Goal: Task Accomplishment & Management: Manage account settings

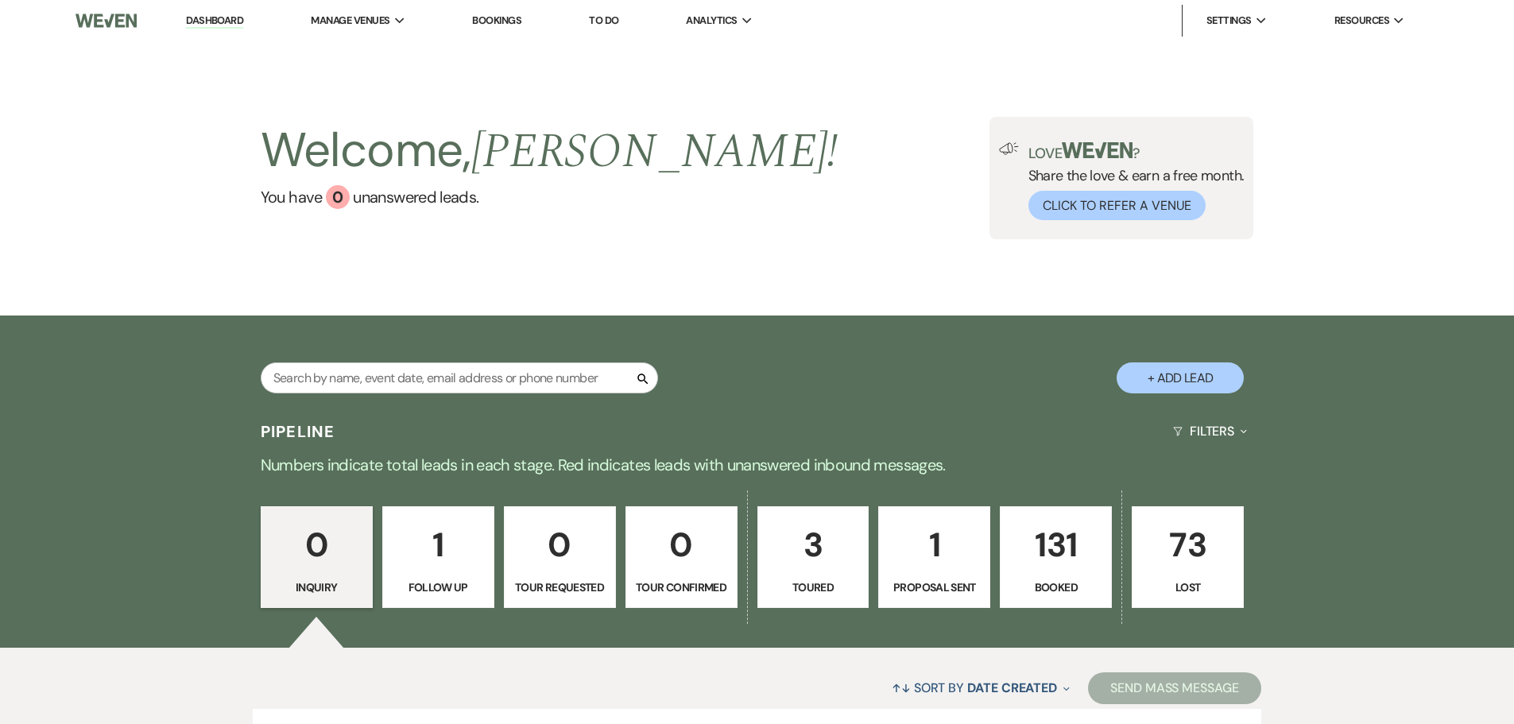
click at [498, 20] on link "Bookings" at bounding box center [496, 21] width 49 height 14
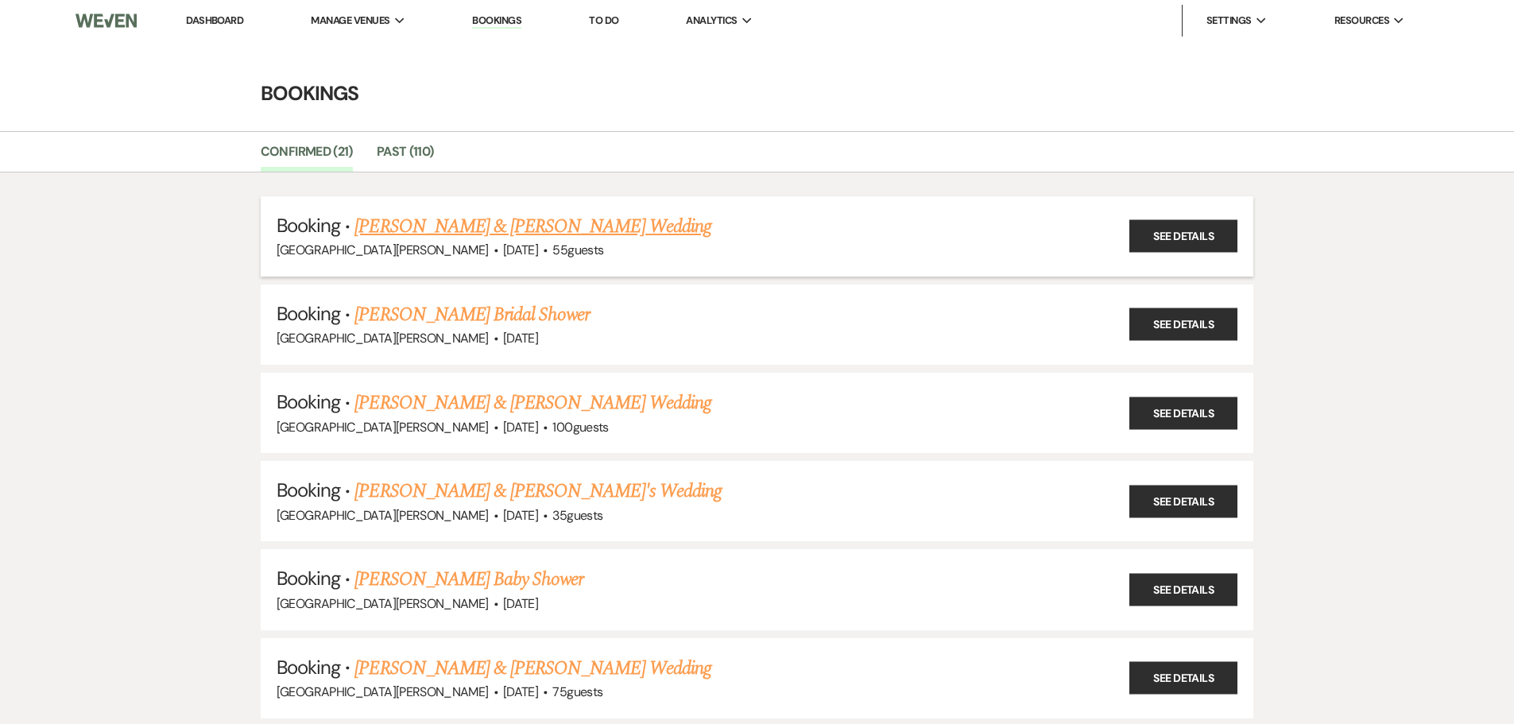
click at [498, 224] on link "[PERSON_NAME] & [PERSON_NAME] Wedding" at bounding box center [533, 226] width 356 height 29
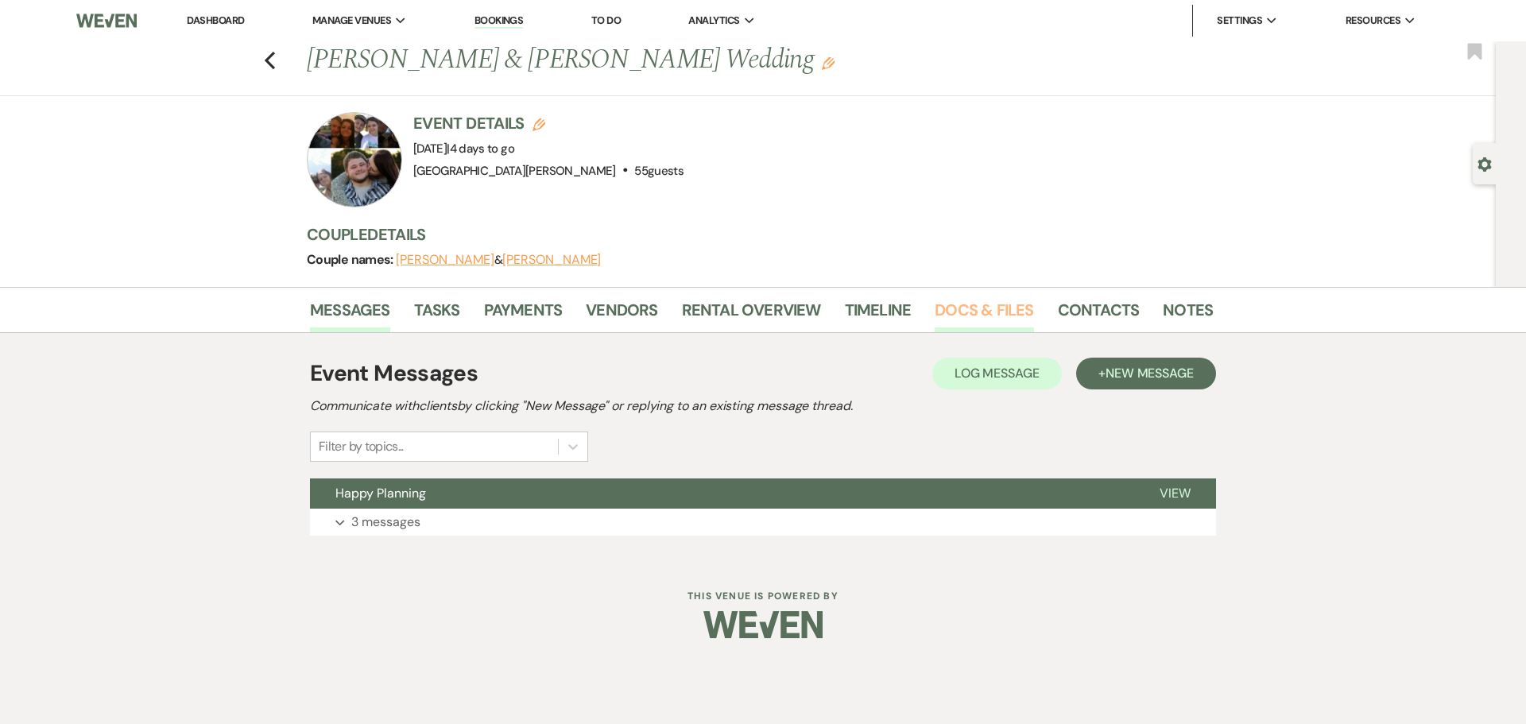
click at [987, 315] on link "Docs & Files" at bounding box center [984, 314] width 99 height 35
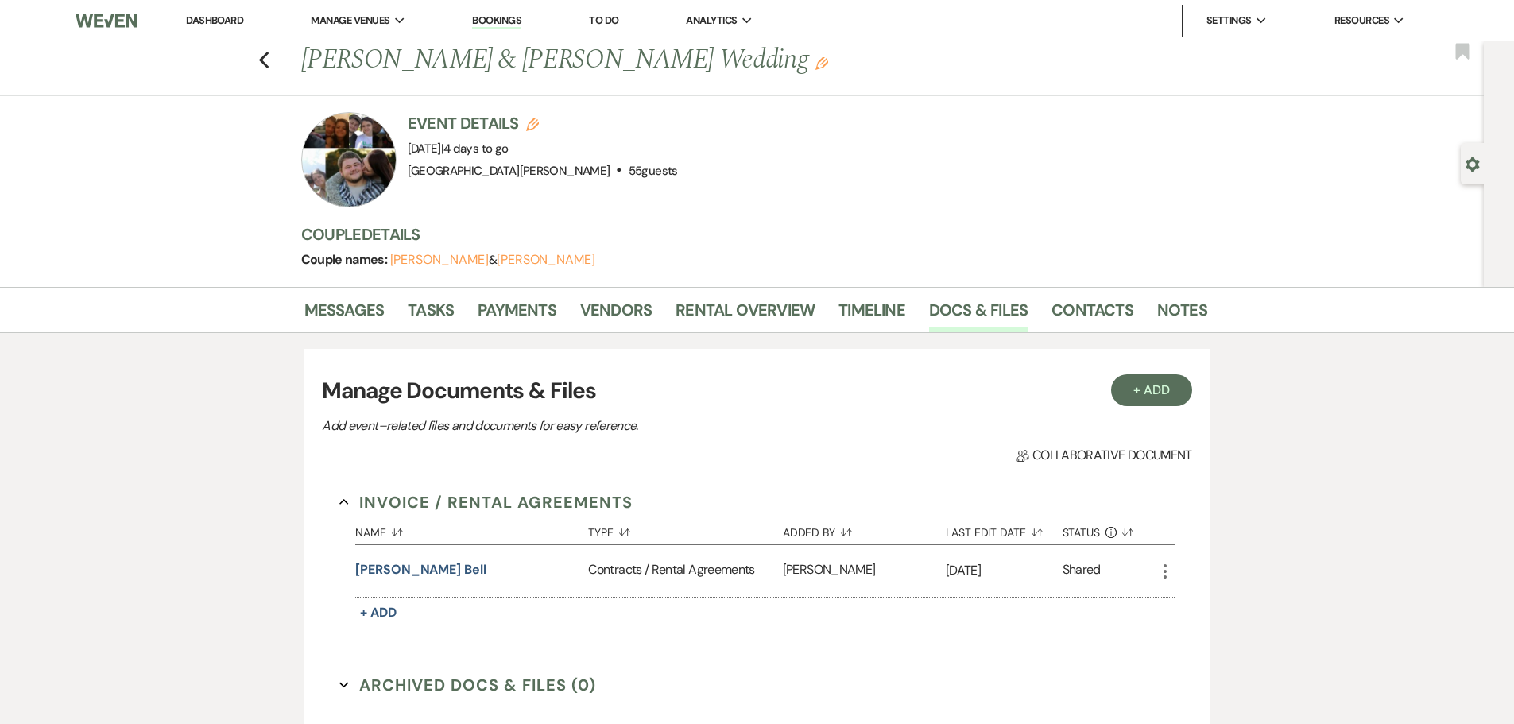
click at [400, 564] on button "[PERSON_NAME] Bell" at bounding box center [420, 569] width 131 height 19
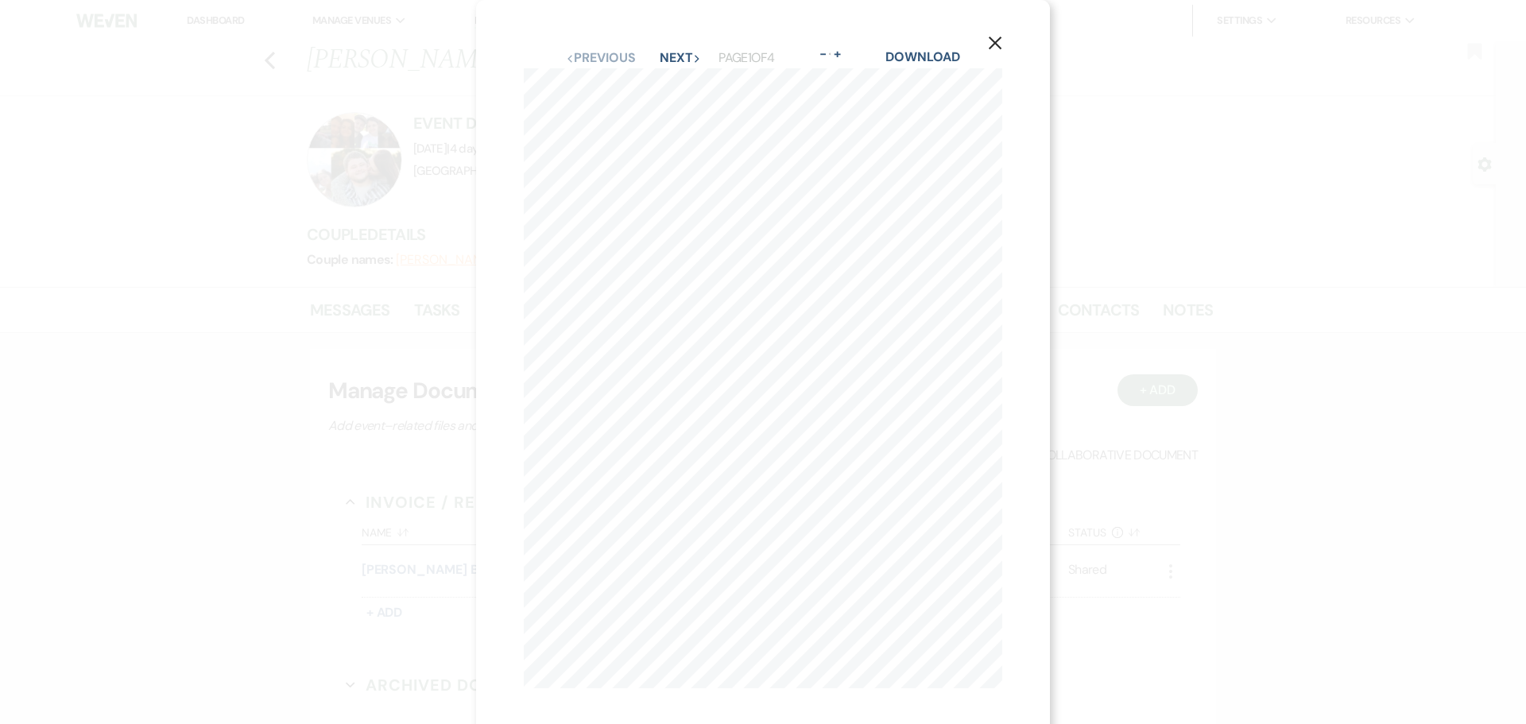
click at [994, 42] on use "button" at bounding box center [995, 43] width 13 height 13
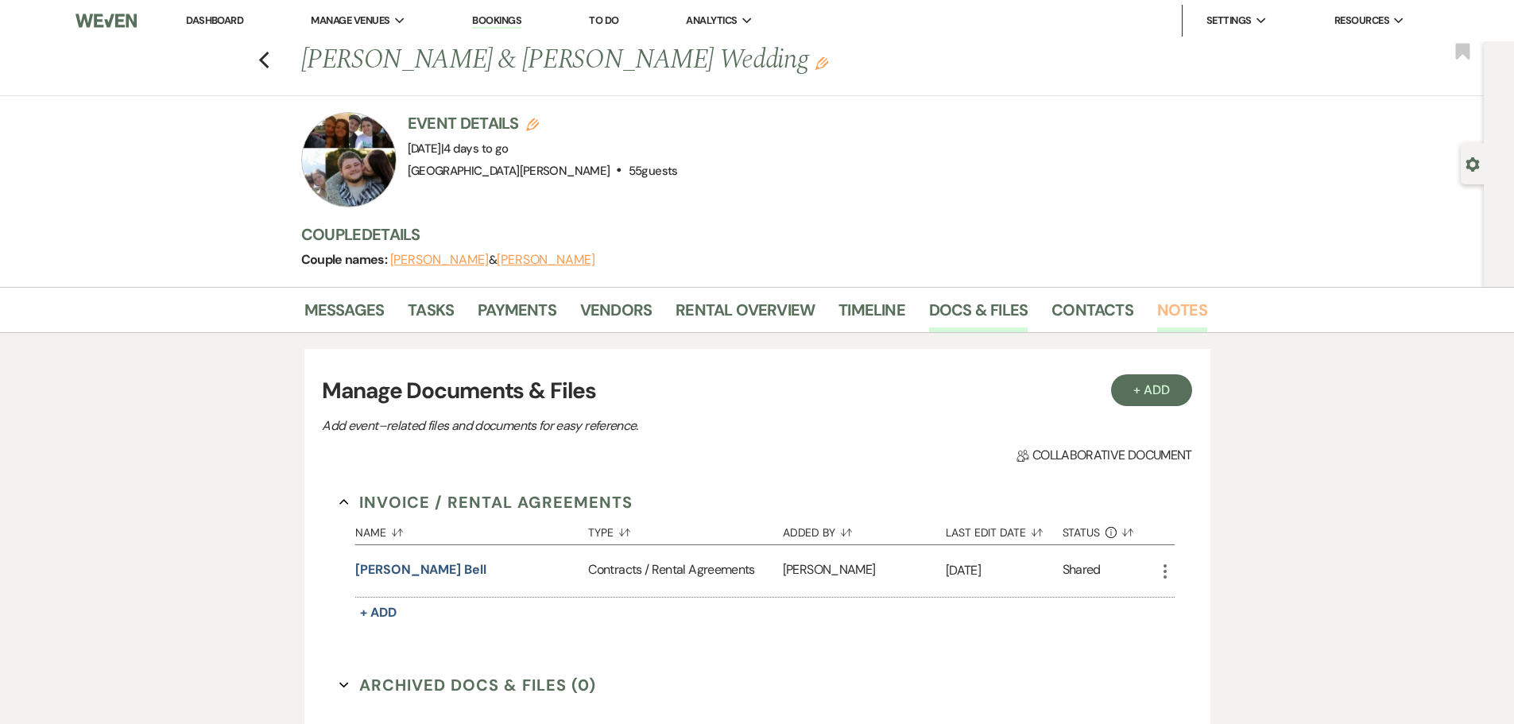
click at [1188, 314] on link "Notes" at bounding box center [1182, 314] width 50 height 35
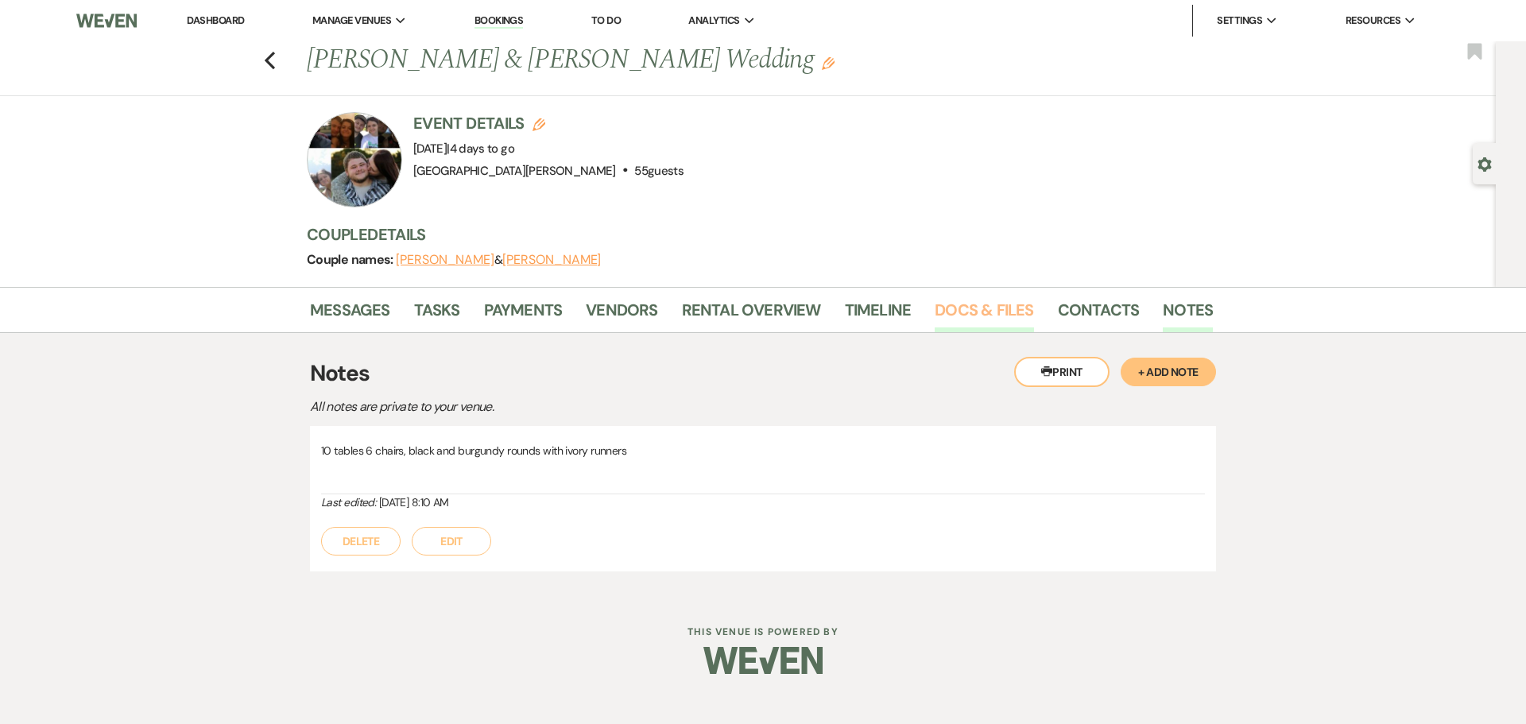
click at [984, 318] on link "Docs & Files" at bounding box center [984, 314] width 99 height 35
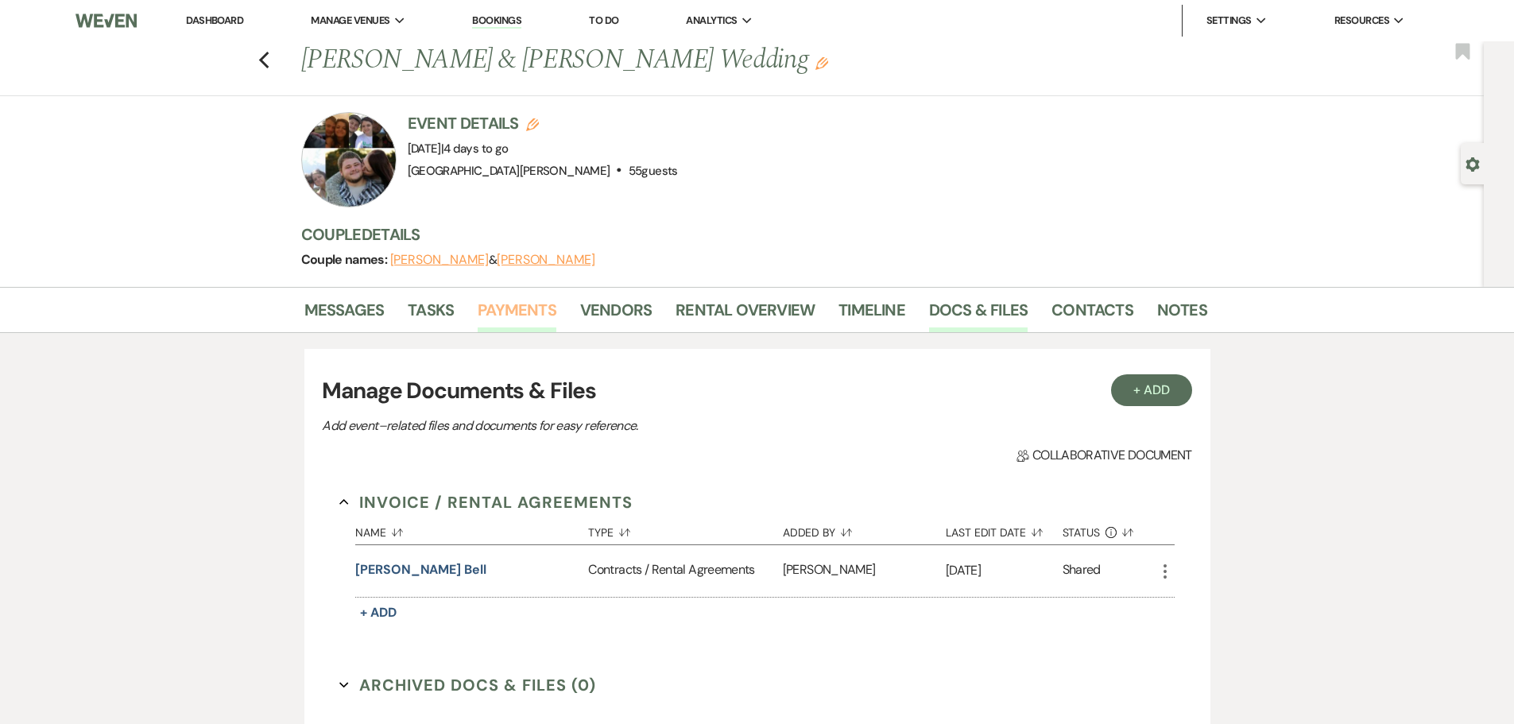
click at [544, 319] on link "Payments" at bounding box center [517, 314] width 79 height 35
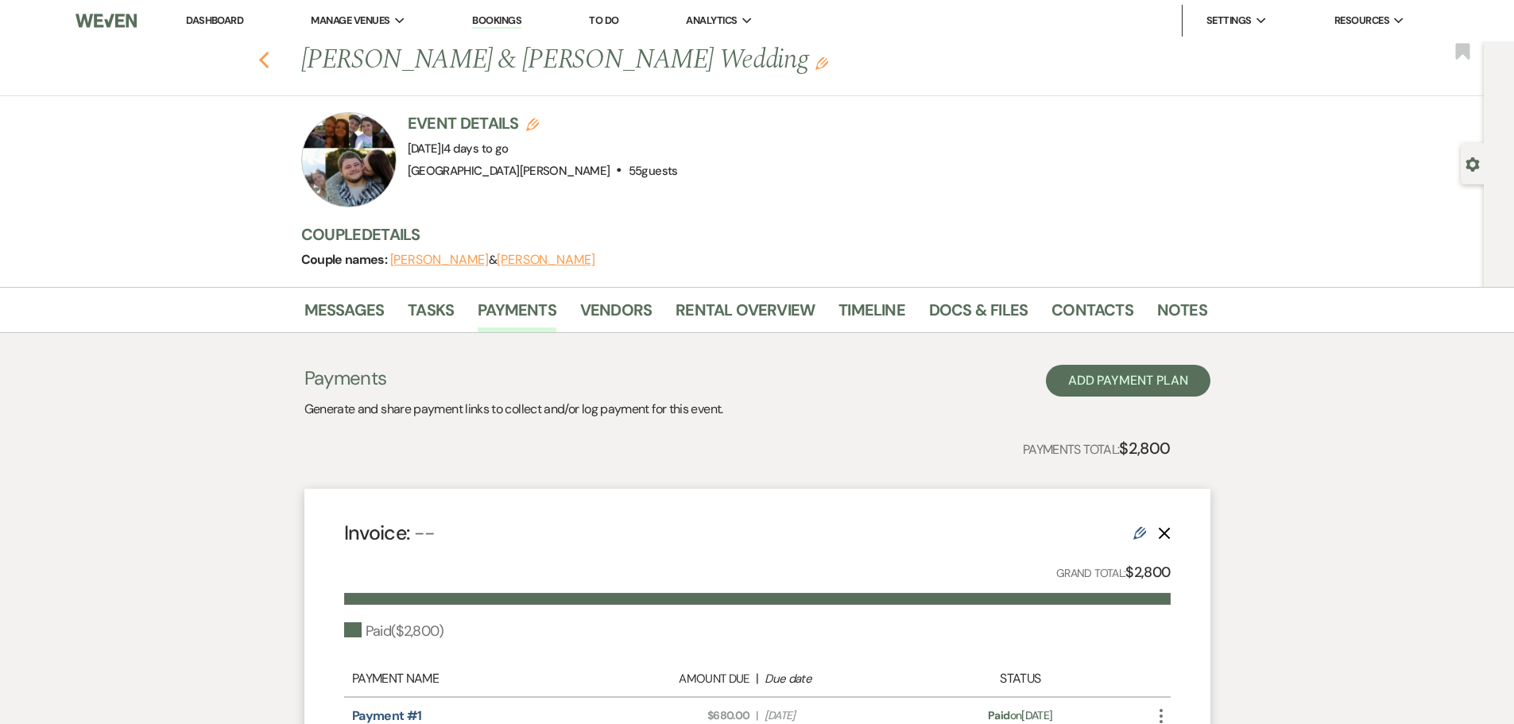
click at [267, 60] on use "button" at bounding box center [263, 60] width 10 height 17
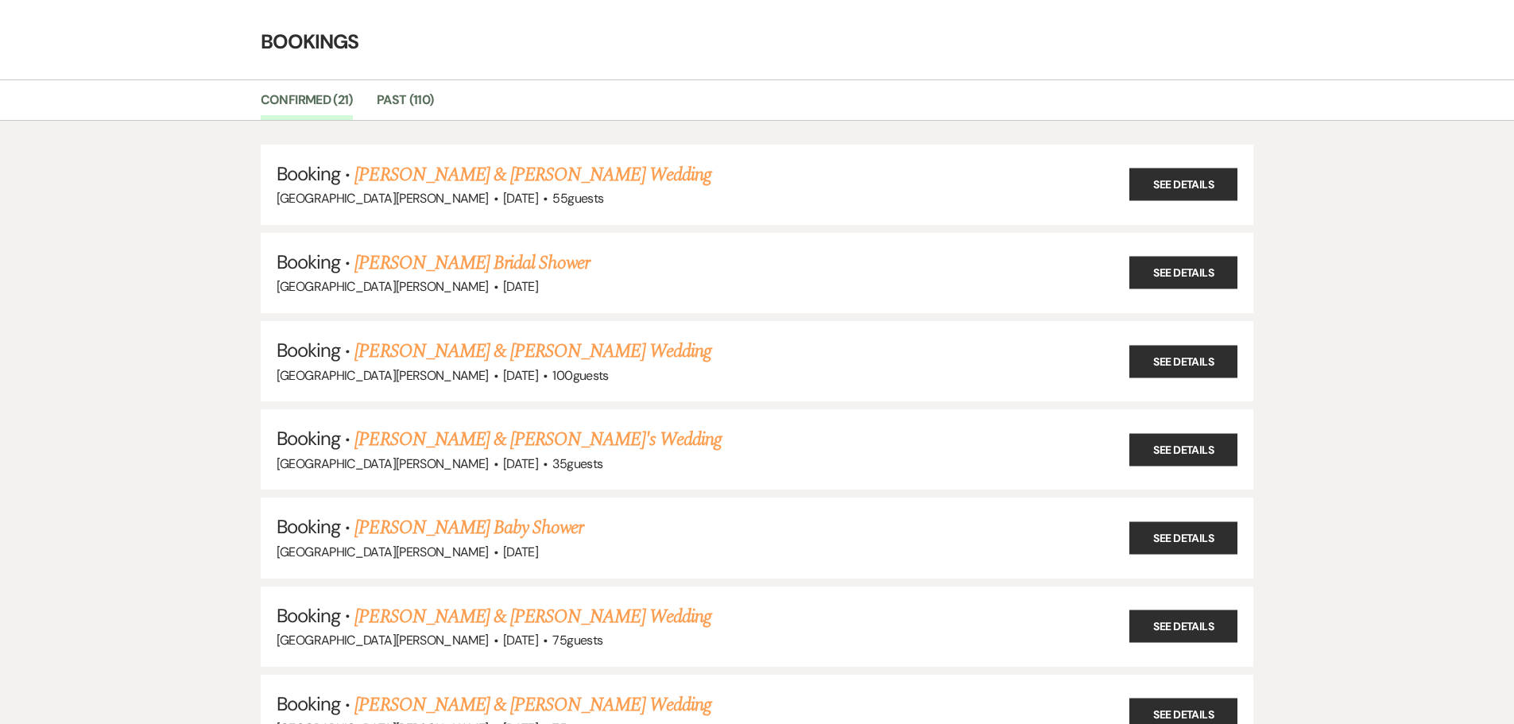
scroll to position [79, 0]
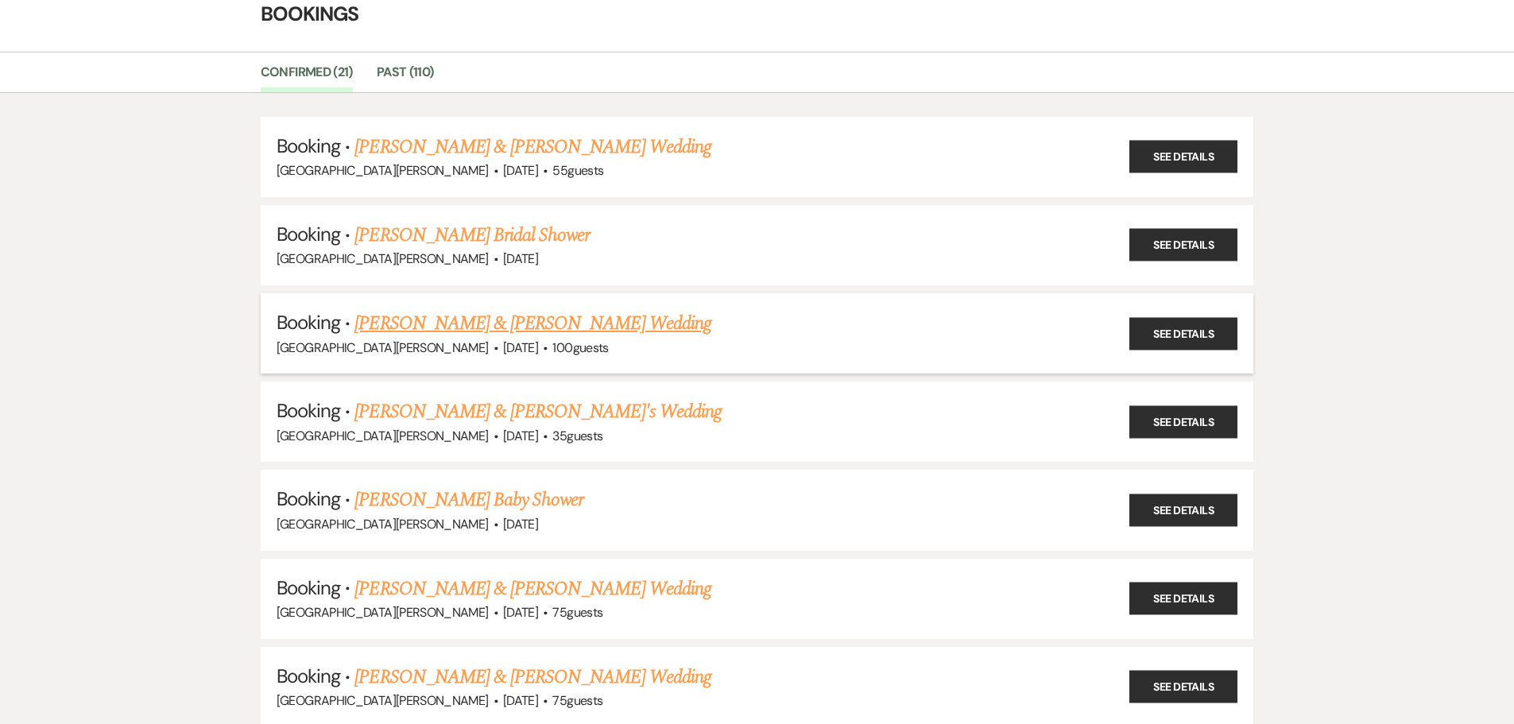
click at [534, 326] on link "[PERSON_NAME] & [PERSON_NAME] Wedding" at bounding box center [533, 323] width 356 height 29
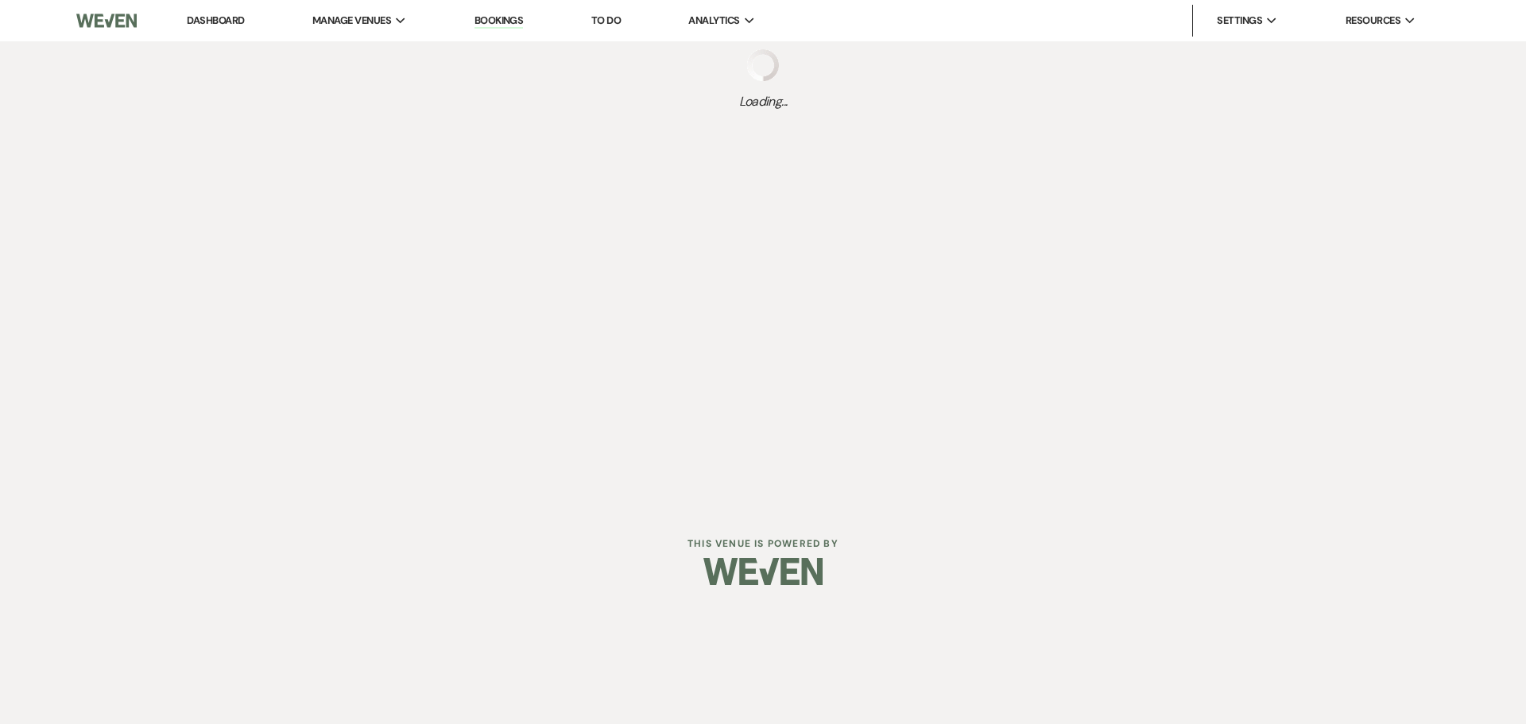
select select "5"
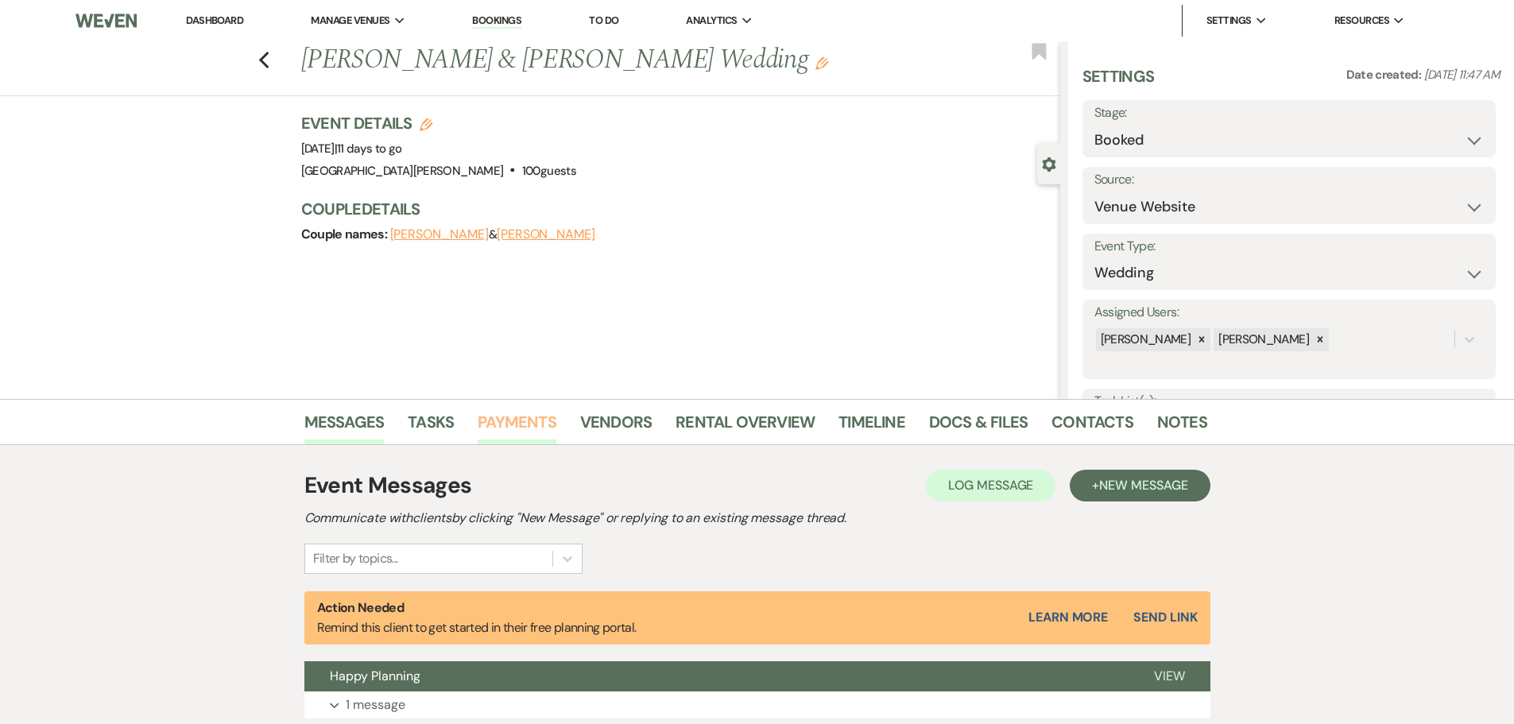
click at [533, 436] on link "Payments" at bounding box center [517, 426] width 79 height 35
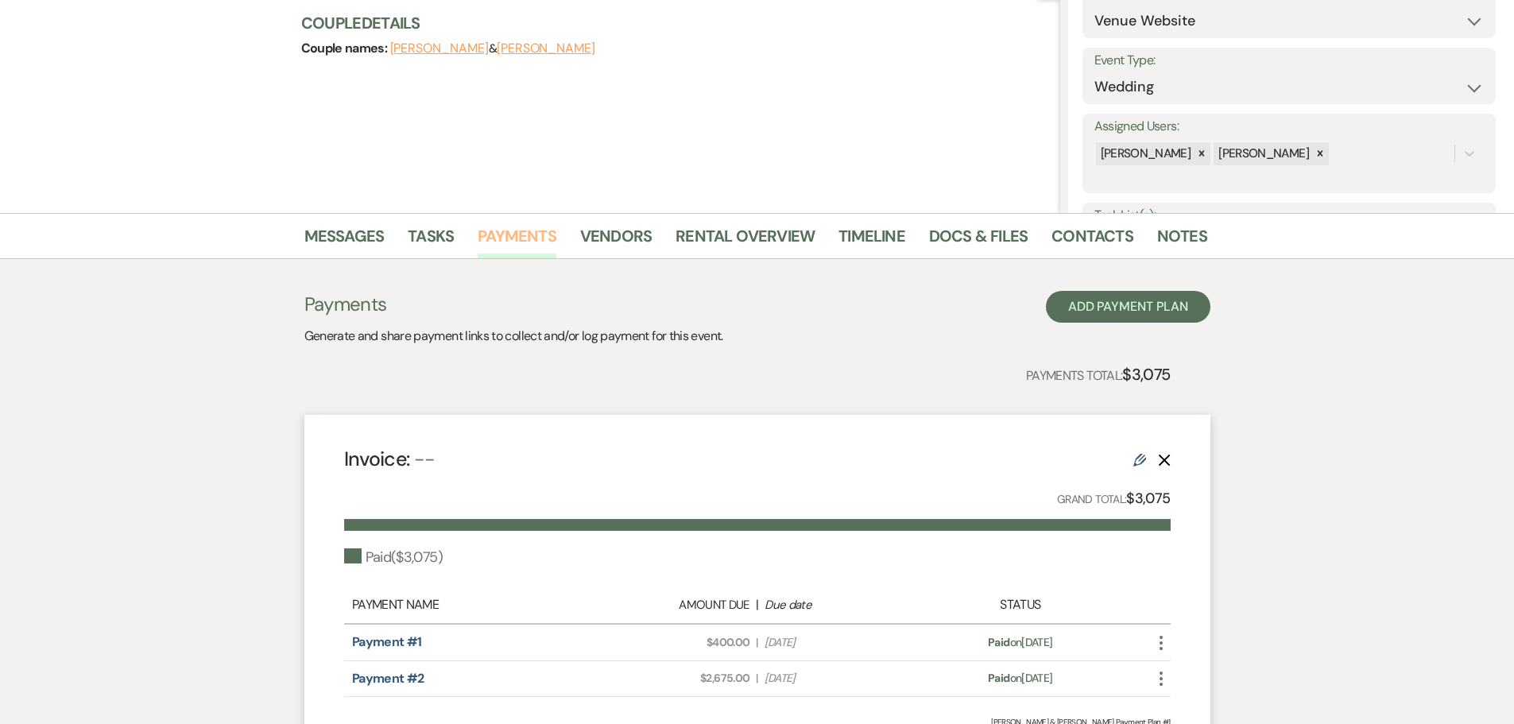
scroll to position [159, 0]
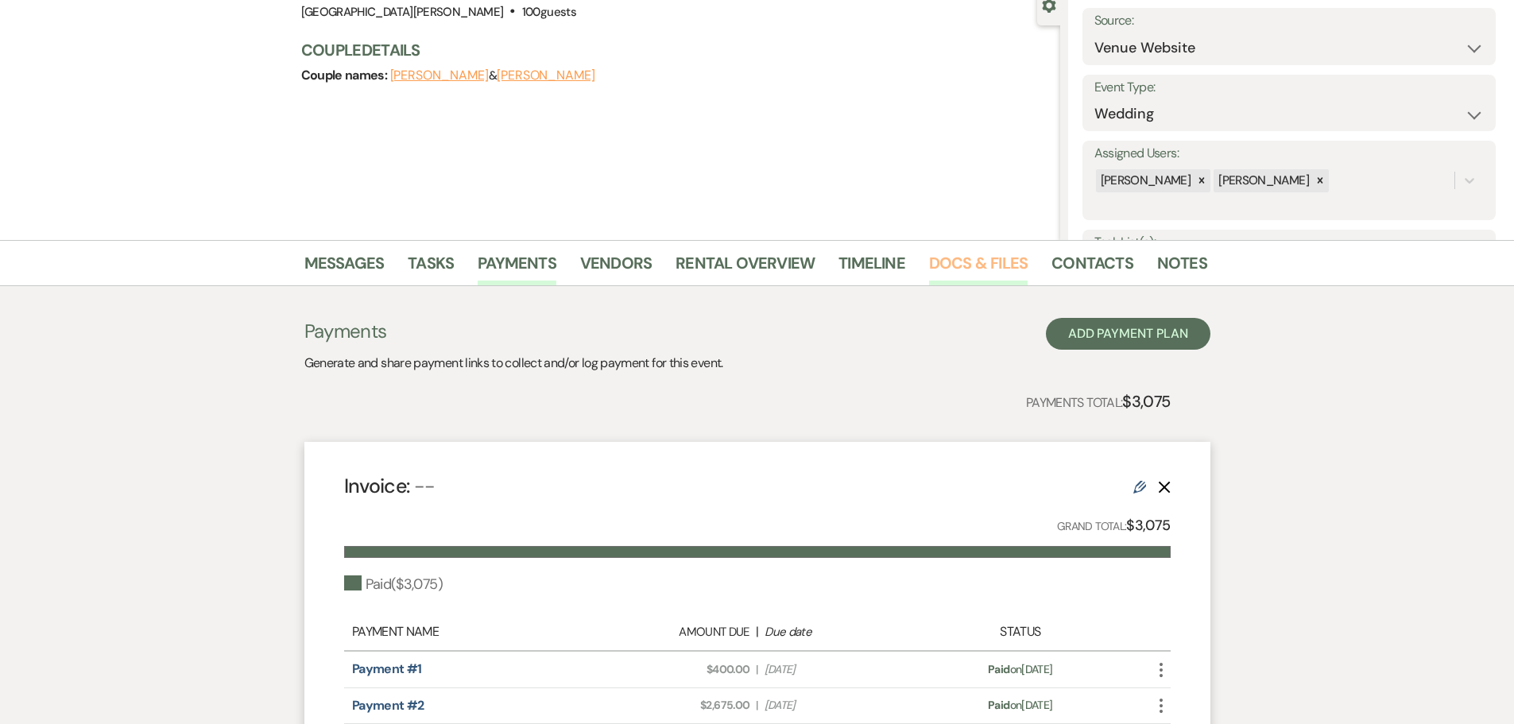
click at [934, 273] on link "Docs & Files" at bounding box center [978, 267] width 99 height 35
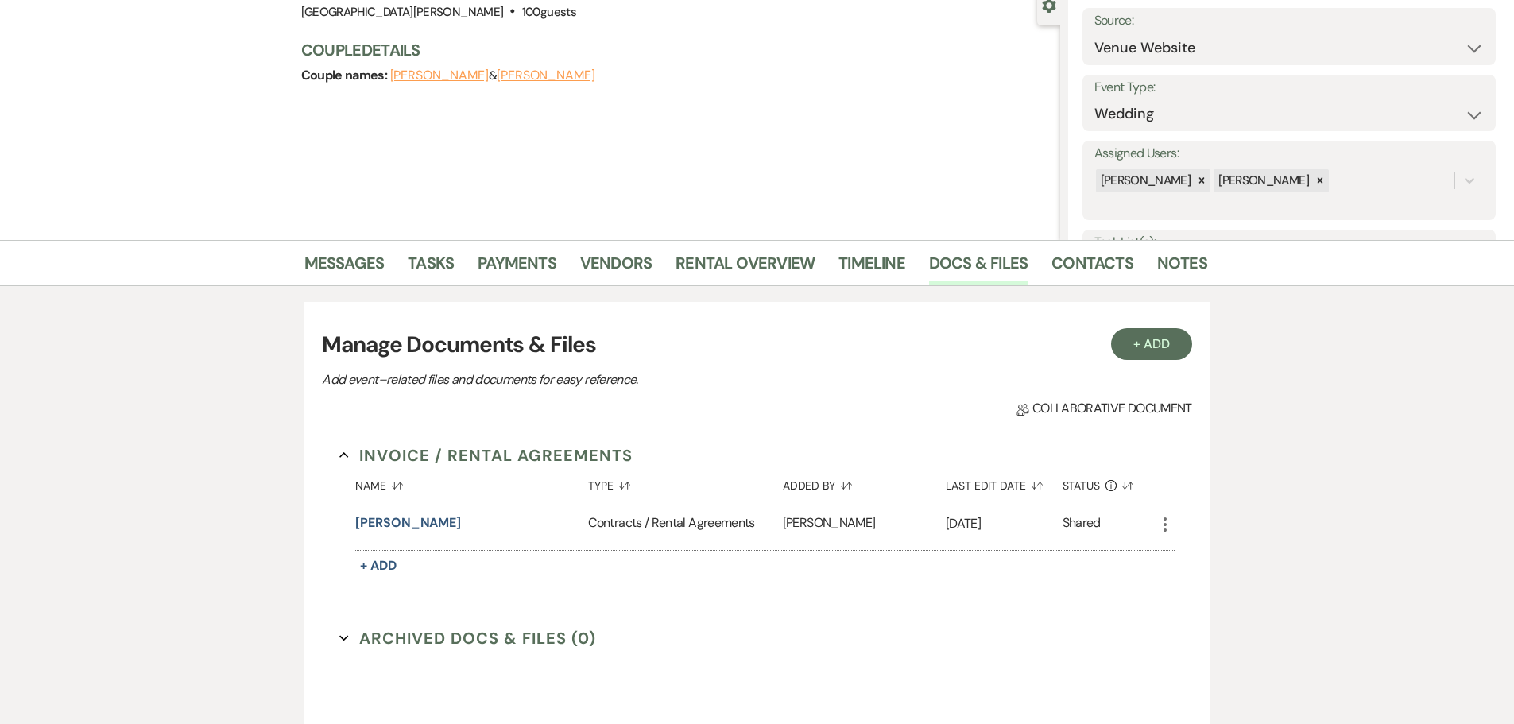
click at [407, 522] on button "[PERSON_NAME]" at bounding box center [408, 523] width 106 height 19
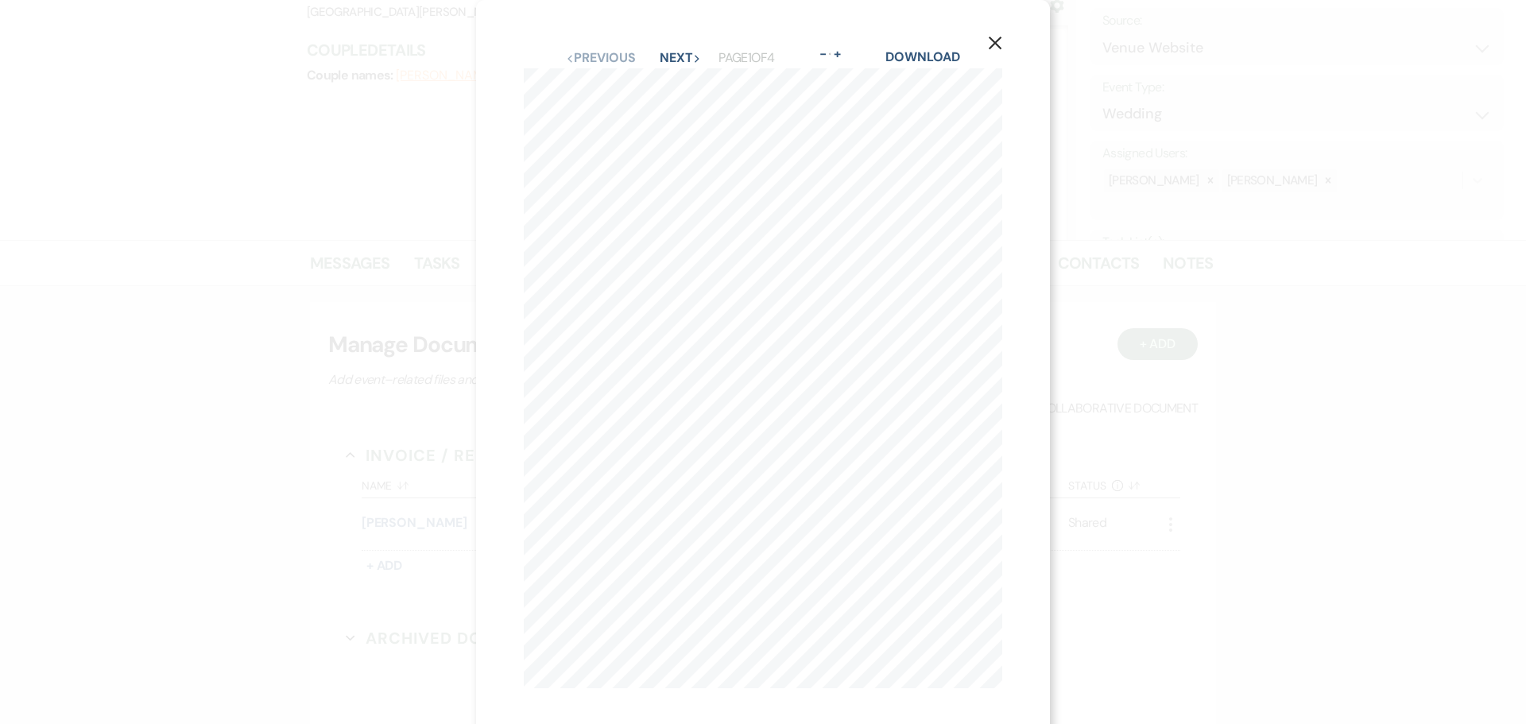
click at [991, 45] on icon "X" at bounding box center [995, 43] width 14 height 14
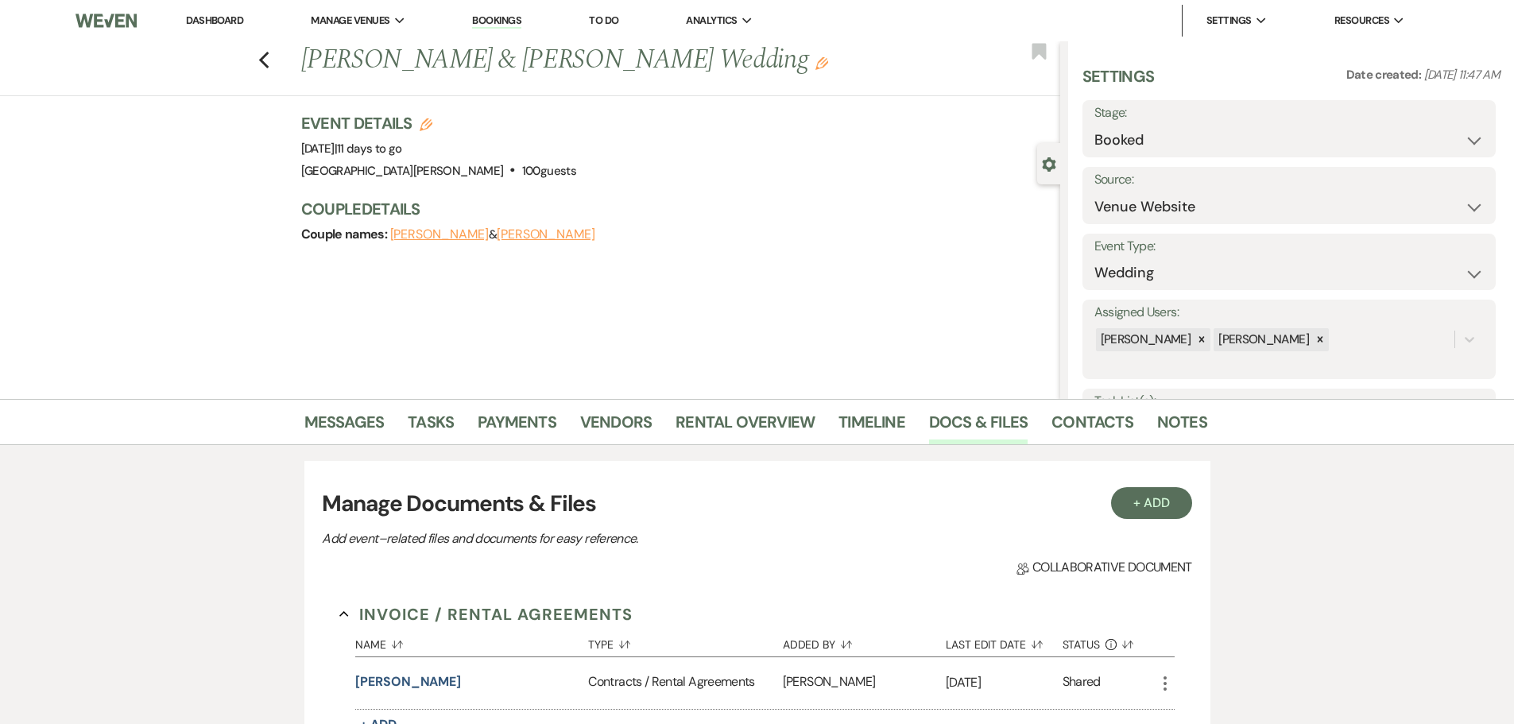
click at [487, 18] on link "Bookings" at bounding box center [496, 21] width 49 height 15
